Goal: Find specific page/section: Find specific page/section

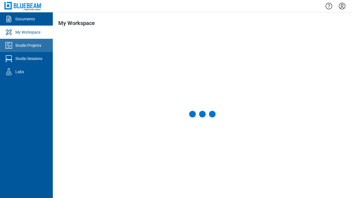
click at [26, 45] on div "Studio Projects" at bounding box center [28, 46] width 26 height 6
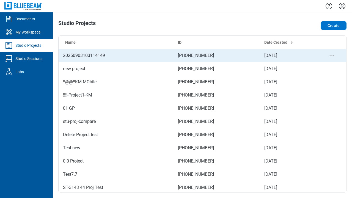
click at [200, 55] on td "[PHONE_NUMBER]" at bounding box center [217, 55] width 86 height 13
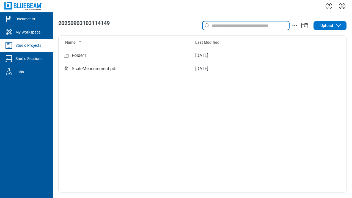
type input "****"
